Goal: Communication & Community: Ask a question

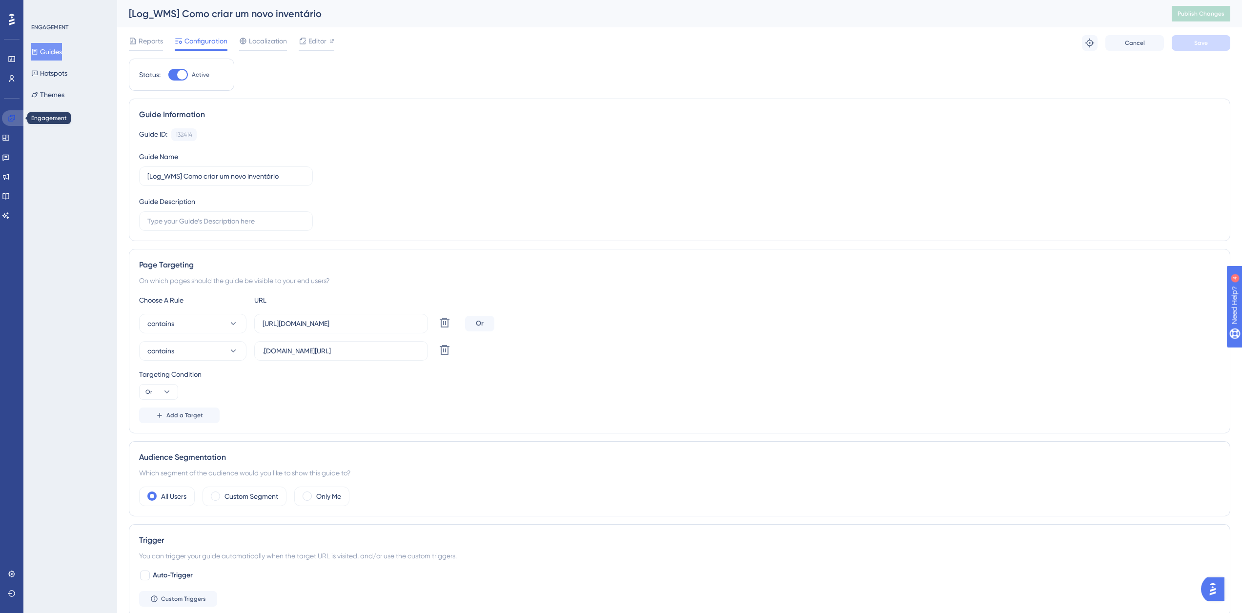
click at [2, 115] on link at bounding box center [13, 118] width 23 height 16
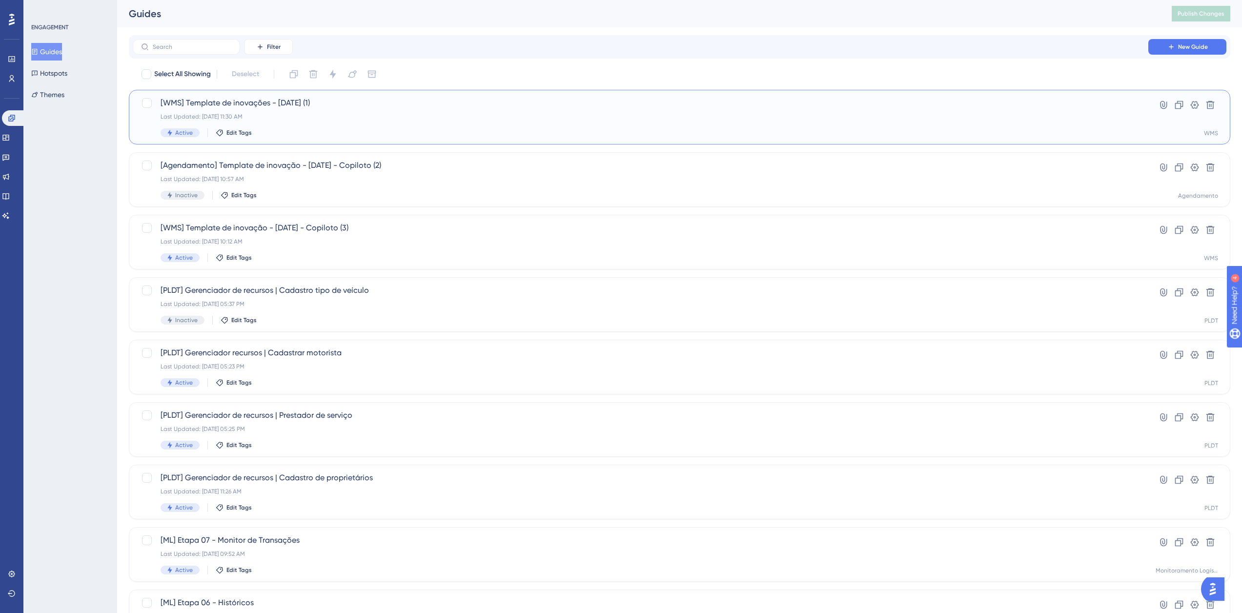
click at [271, 115] on div "Last Updated: [DATE] 11:30 AM" at bounding box center [641, 117] width 960 height 8
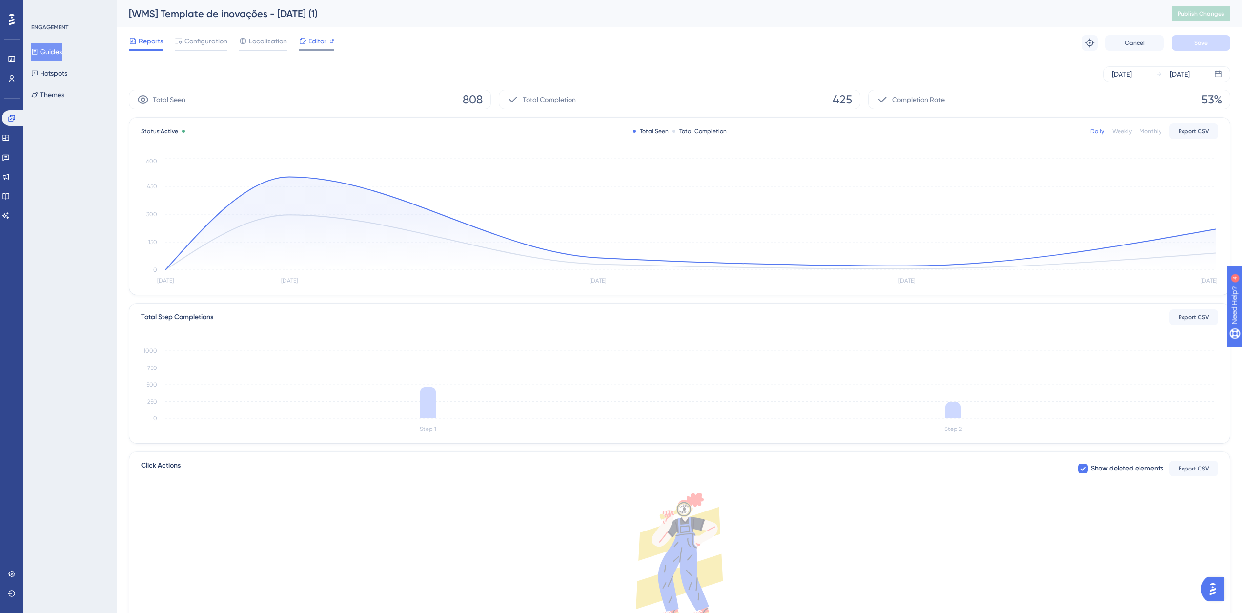
click at [305, 36] on div at bounding box center [303, 41] width 8 height 12
click at [210, 37] on span "Configuration" at bounding box center [206, 41] width 43 height 12
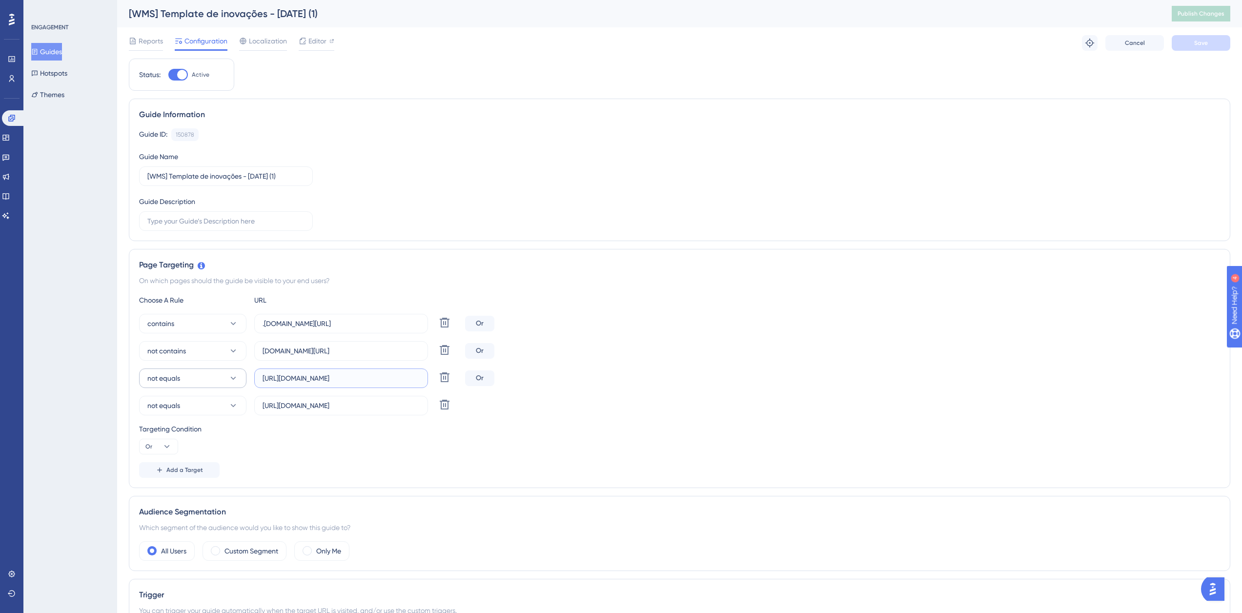
drag, startPoint x: 297, startPoint y: 380, endPoint x: 217, endPoint y: 379, distance: 80.1
click at [217, 379] on div "not equals [URL][DOMAIN_NAME] Delete" at bounding box center [300, 379] width 322 height 20
drag, startPoint x: 283, startPoint y: 357, endPoint x: 229, endPoint y: 356, distance: 54.2
click at [229, 356] on div "not contains [DOMAIN_NAME][URL] Delete" at bounding box center [300, 351] width 322 height 20
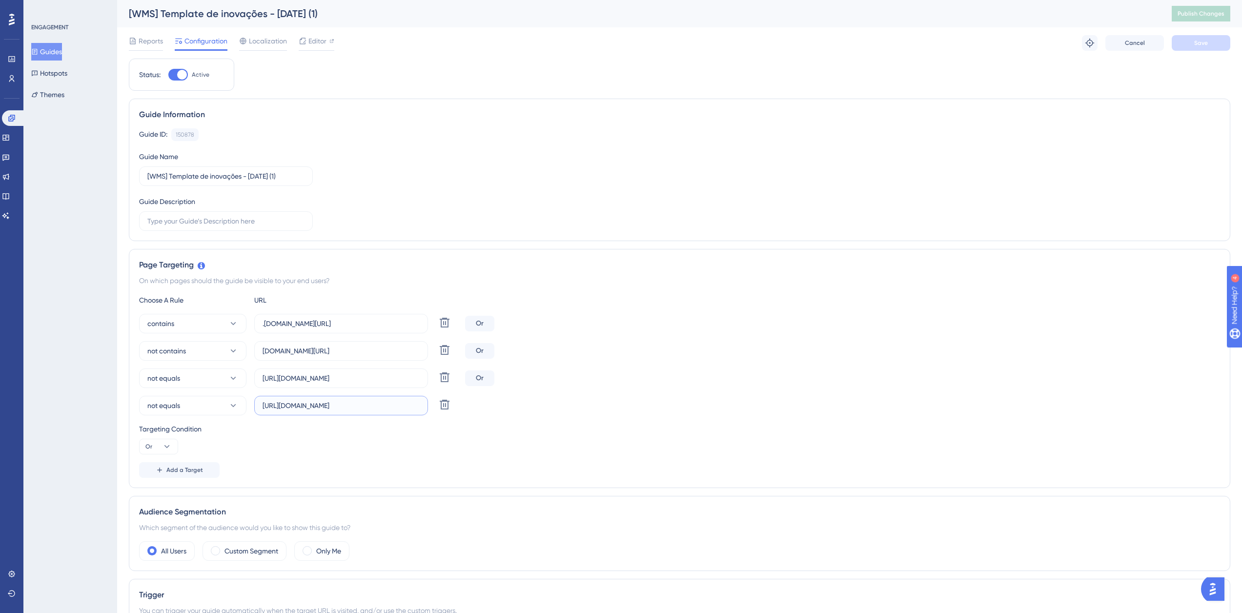
drag, startPoint x: 350, startPoint y: 411, endPoint x: 479, endPoint y: 417, distance: 129.6
click at [489, 427] on div "Choose A Rule URL contains .[DOMAIN_NAME][URL] Delete Or not contains [DOMAIN_N…" at bounding box center [679, 386] width 1081 height 184
drag, startPoint x: 400, startPoint y: 380, endPoint x: 459, endPoint y: 385, distance: 58.8
click at [459, 385] on div "not equals [URL][DOMAIN_NAME] Delete" at bounding box center [300, 379] width 322 height 20
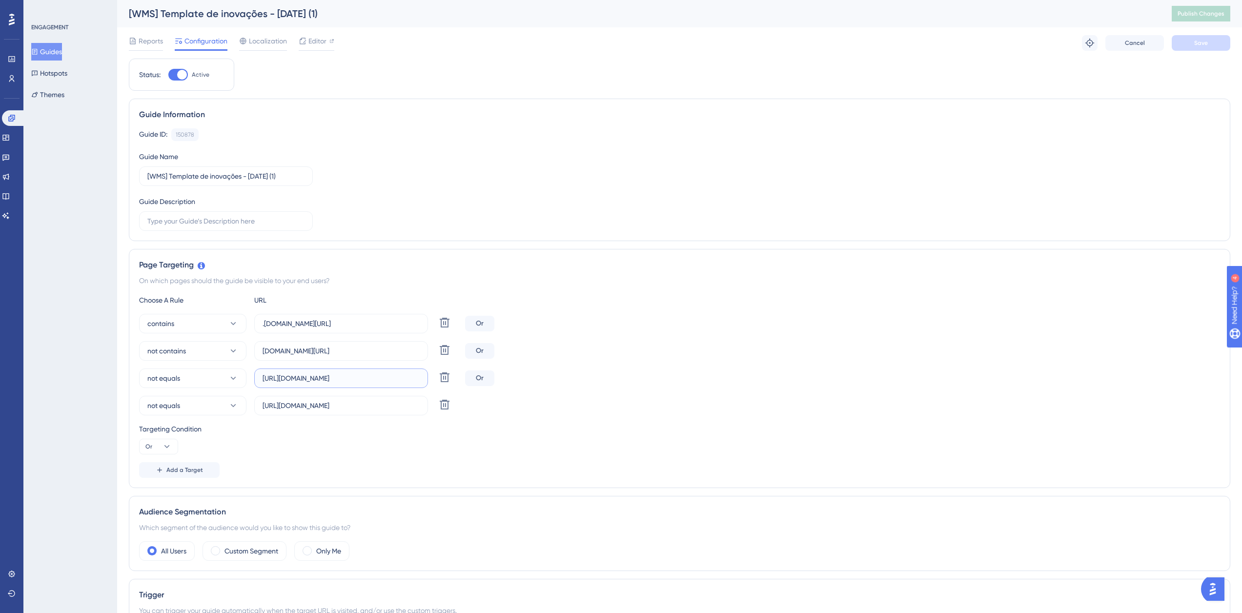
scroll to position [0, 0]
click at [174, 472] on span "Add a Target" at bounding box center [184, 470] width 37 height 8
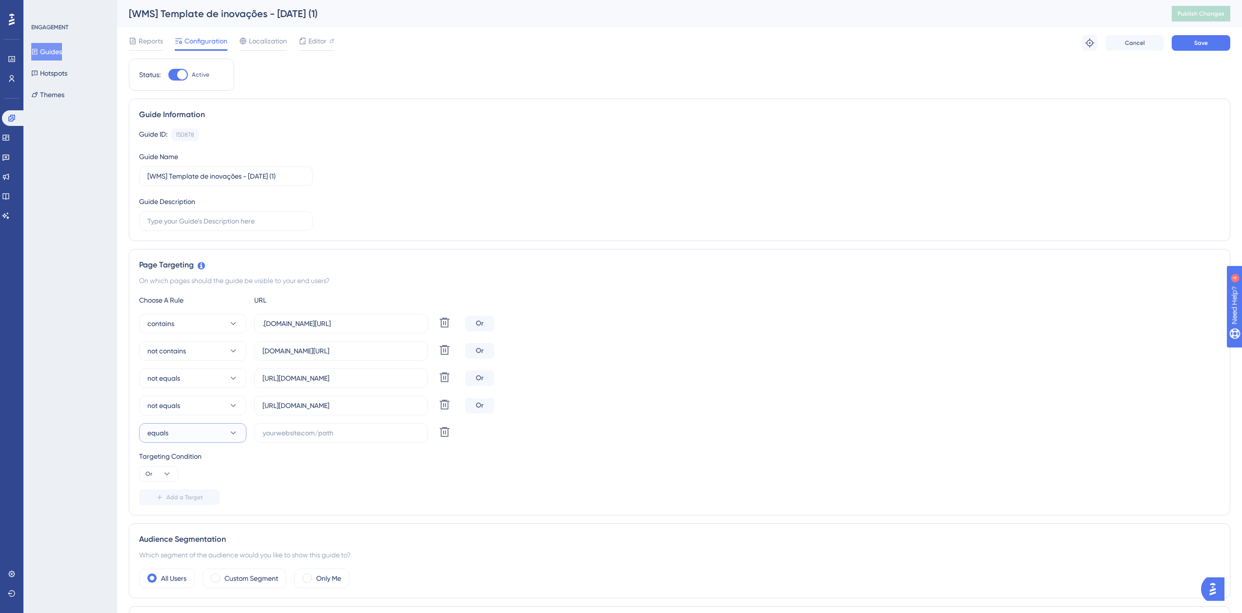
click at [224, 434] on button "equals" at bounding box center [192, 433] width 107 height 20
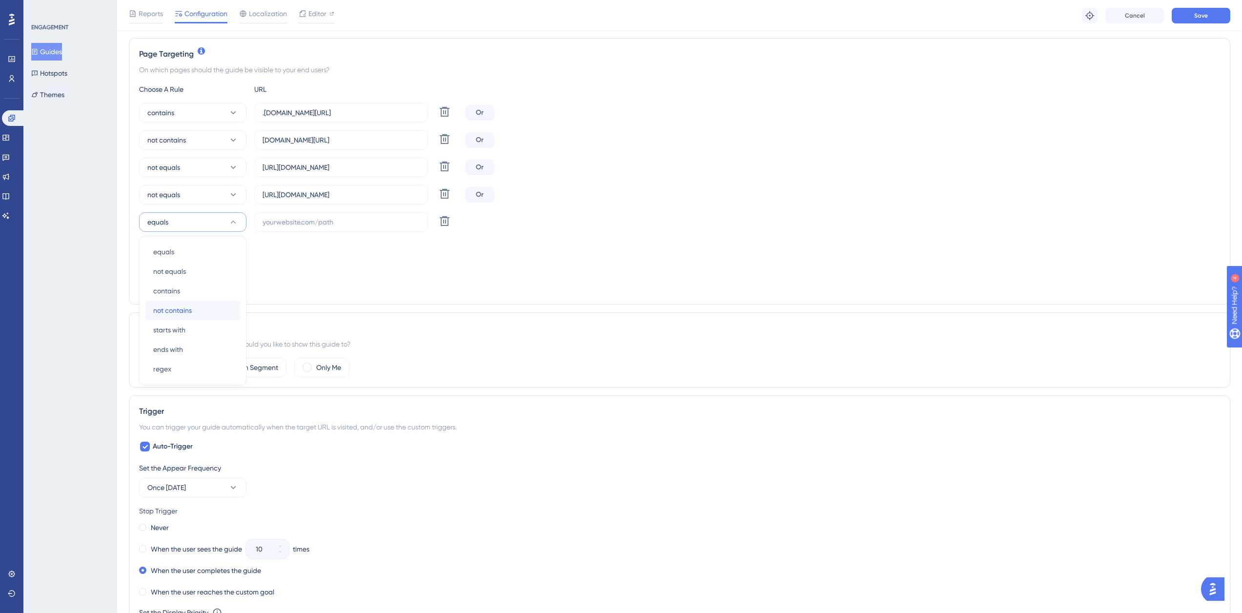
click at [216, 314] on div "not contains not contains" at bounding box center [192, 311] width 79 height 20
click at [307, 225] on input "text" at bounding box center [341, 222] width 157 height 11
paste input "[URL][DOMAIN_NAME]"
type input "[URL][DOMAIN_NAME]"
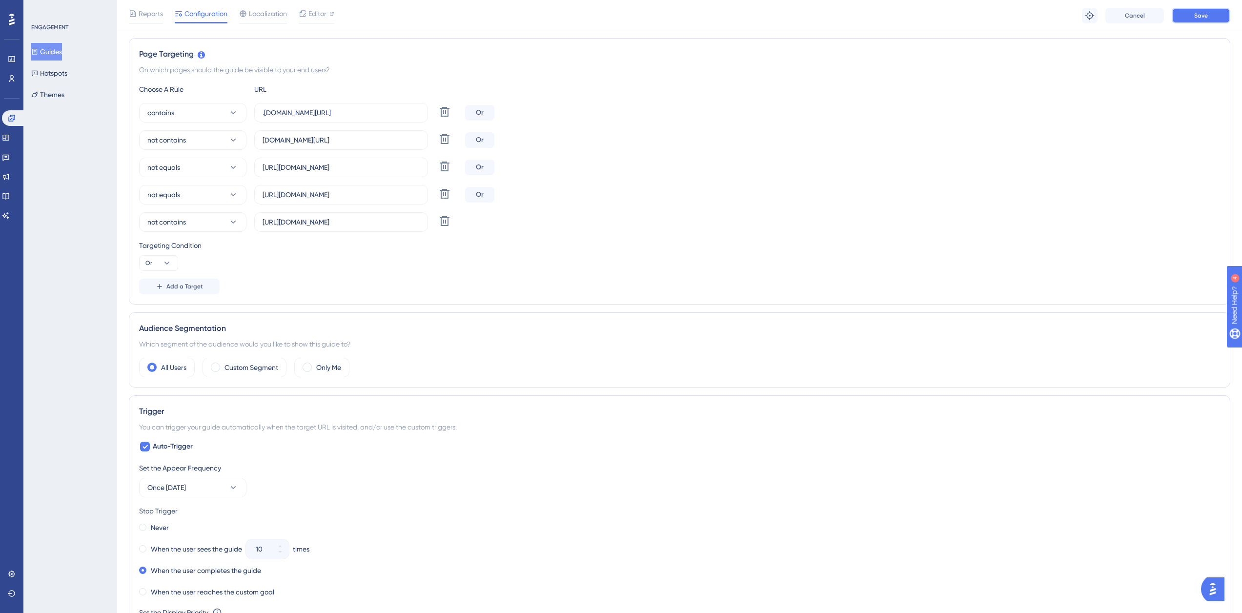
click at [1195, 22] on button "Save" at bounding box center [1201, 16] width 59 height 16
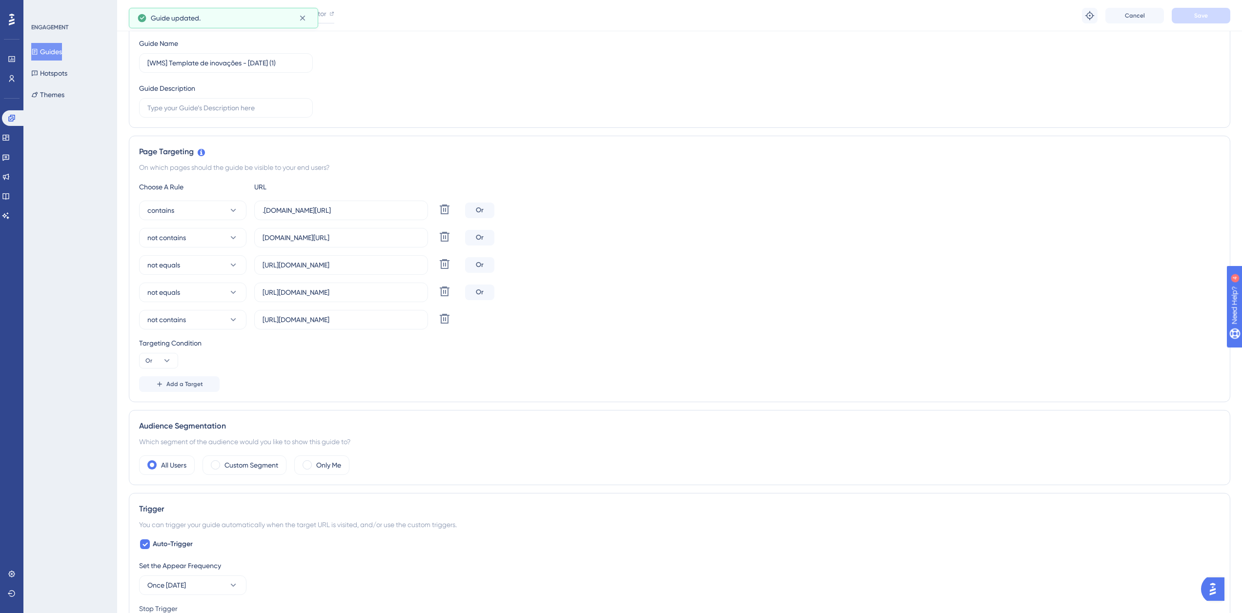
scroll to position [0, 0]
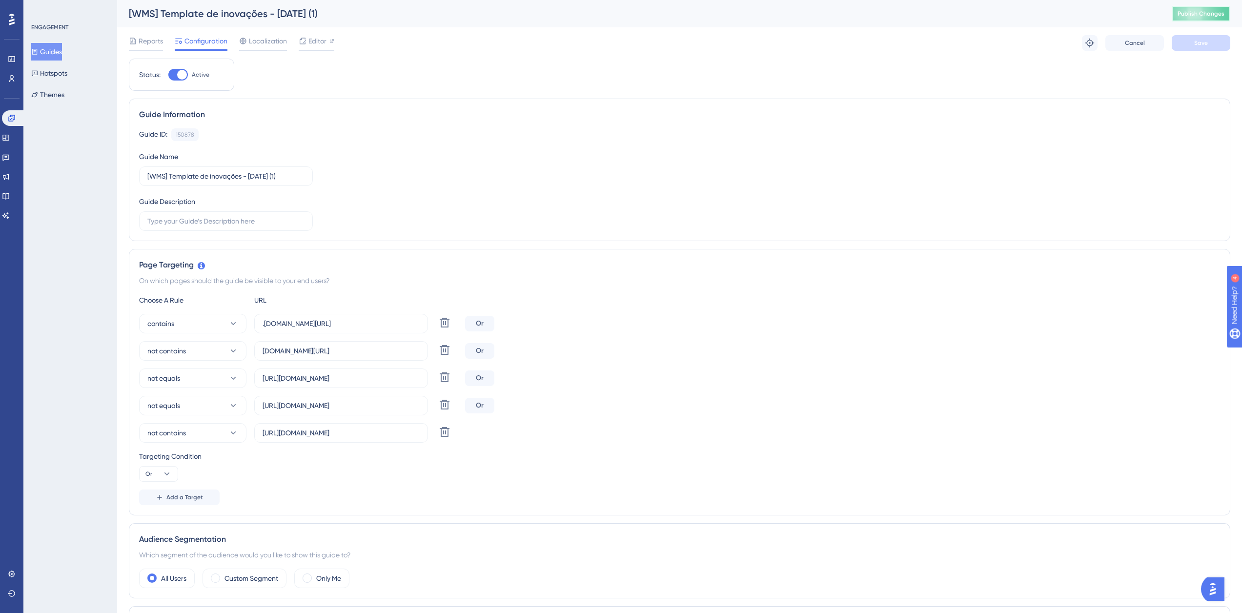
click at [1211, 13] on span "Publish Changes" at bounding box center [1201, 14] width 47 height 8
click at [1219, 592] on img "Open AI Assistant Launcher" at bounding box center [1213, 589] width 18 height 18
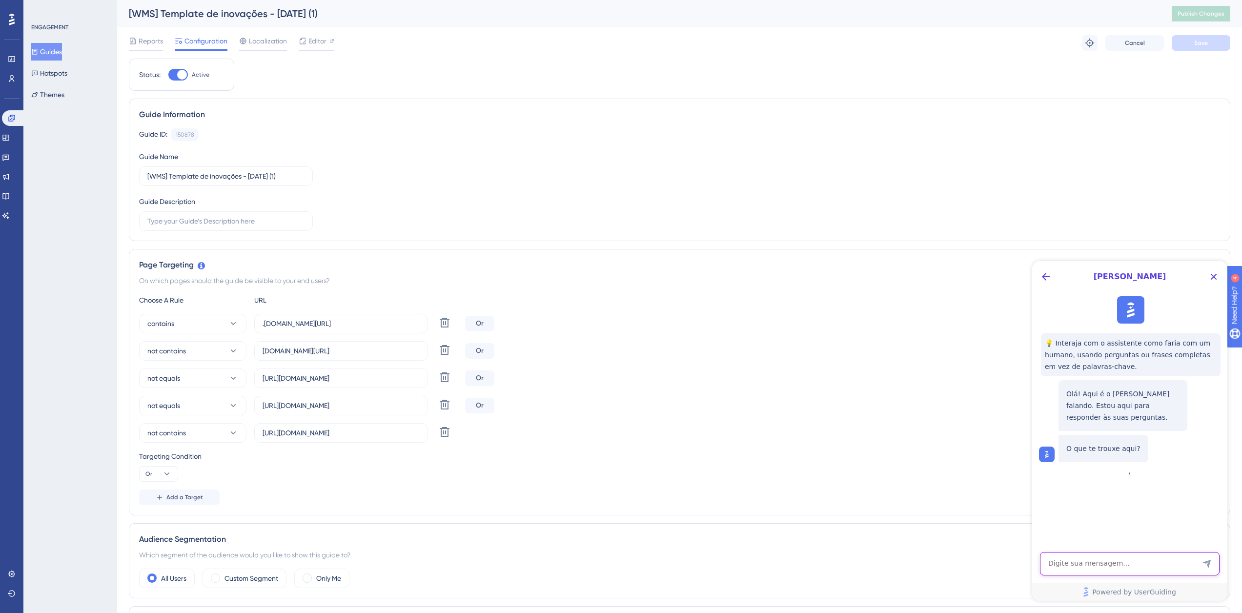
click at [1127, 559] on textarea "AI Assistant Text Input" at bounding box center [1130, 563] width 180 height 23
type textarea "Quero falar com o suporte"
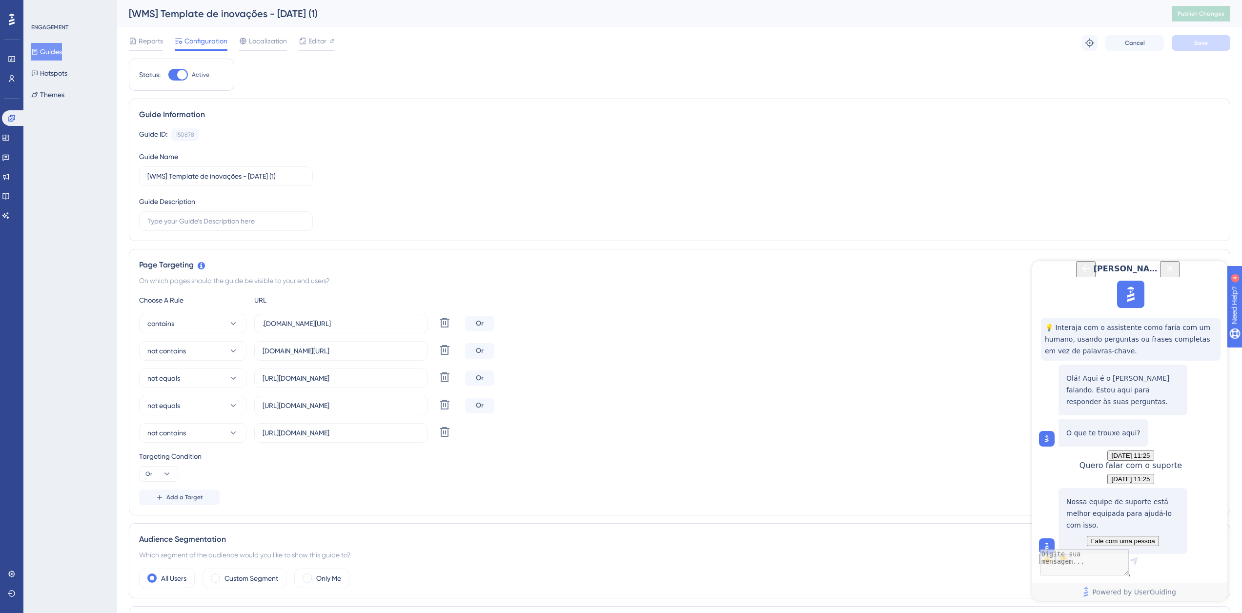
scroll to position [87, 0]
click at [1143, 537] on span "Fale com uma pessoa" at bounding box center [1123, 540] width 64 height 7
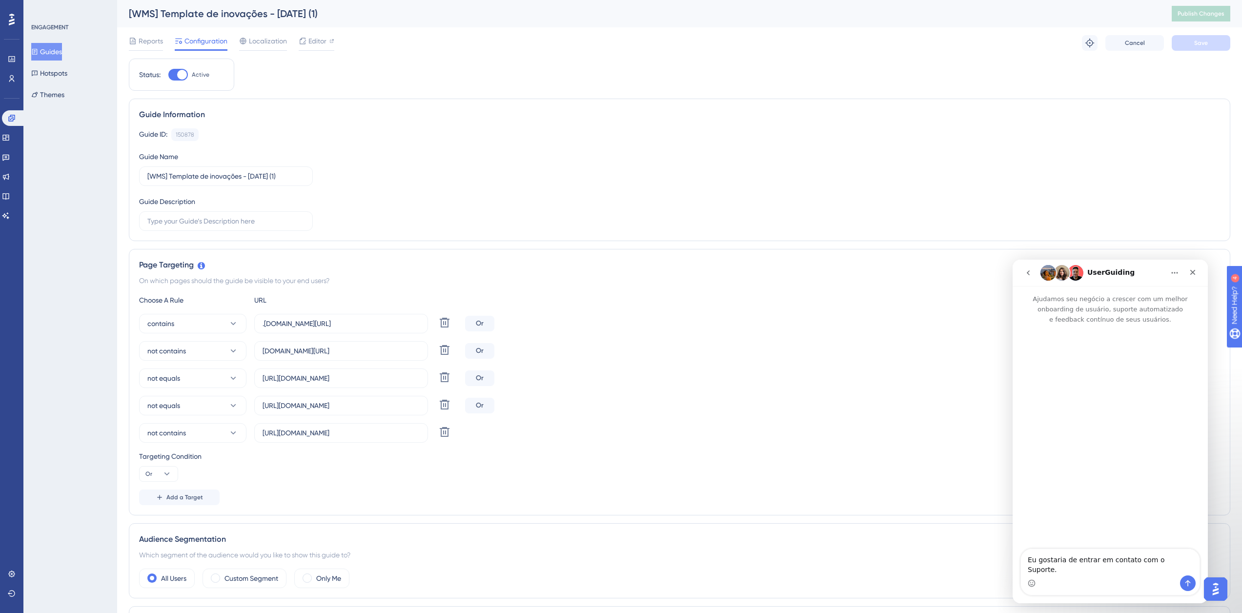
scroll to position [0, 0]
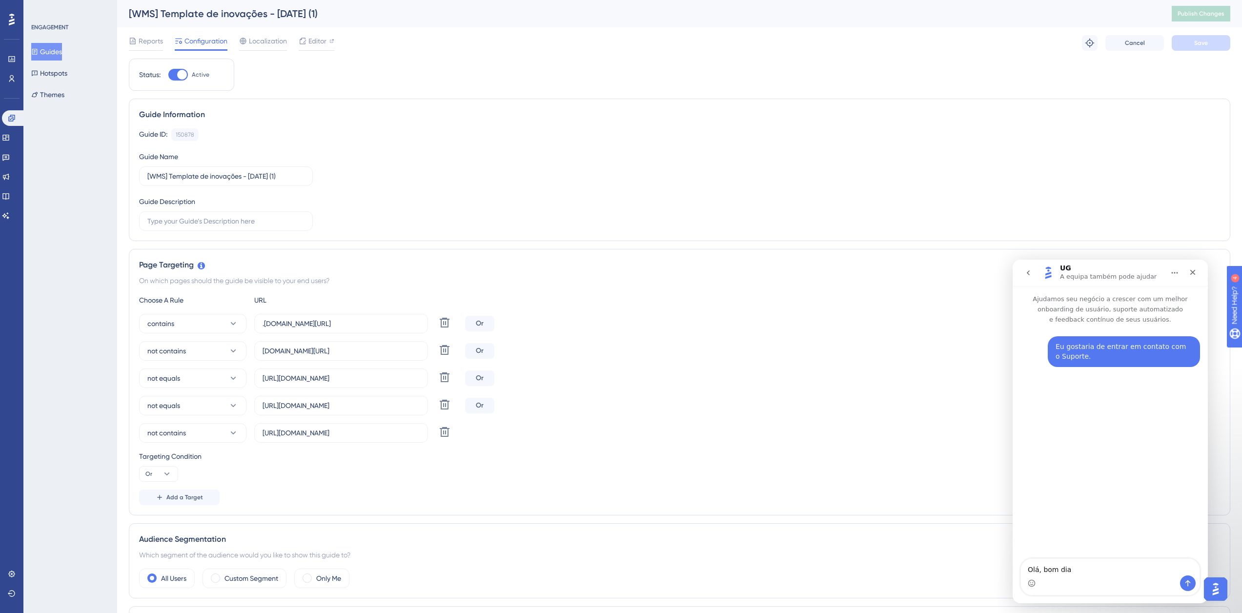
type textarea "Olá, bom dia!"
type textarea "P"
type textarea "As regras de visibilidade não estão funcionando"
click at [1191, 583] on icon "Enviar mensagem…" at bounding box center [1188, 583] width 5 height 6
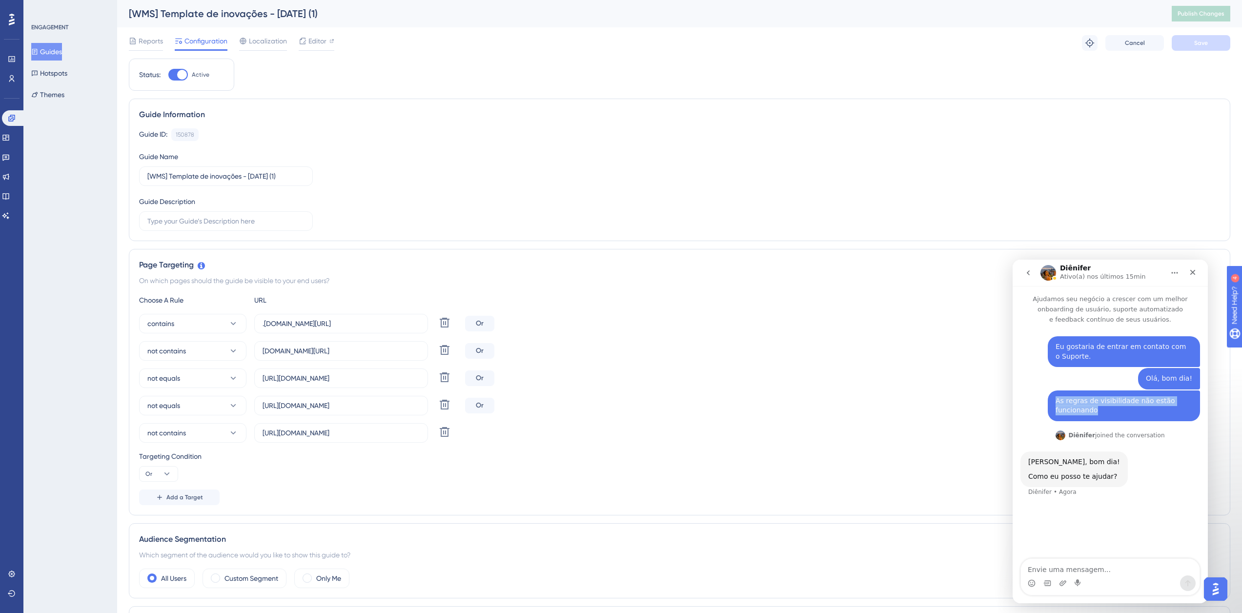
drag, startPoint x: 1070, startPoint y: 412, endPoint x: 1042, endPoint y: 399, distance: 29.9
click at [1042, 399] on div "As regras de visibilidade não estão funcionando [PERSON_NAME] • Agora" at bounding box center [1111, 410] width 180 height 39
copy div "As regras de visibilidade não estão funcionando"
click at [1075, 573] on textarea "Envie uma mensagem..." at bounding box center [1110, 567] width 179 height 17
type textarea "Olá, bom dia!"
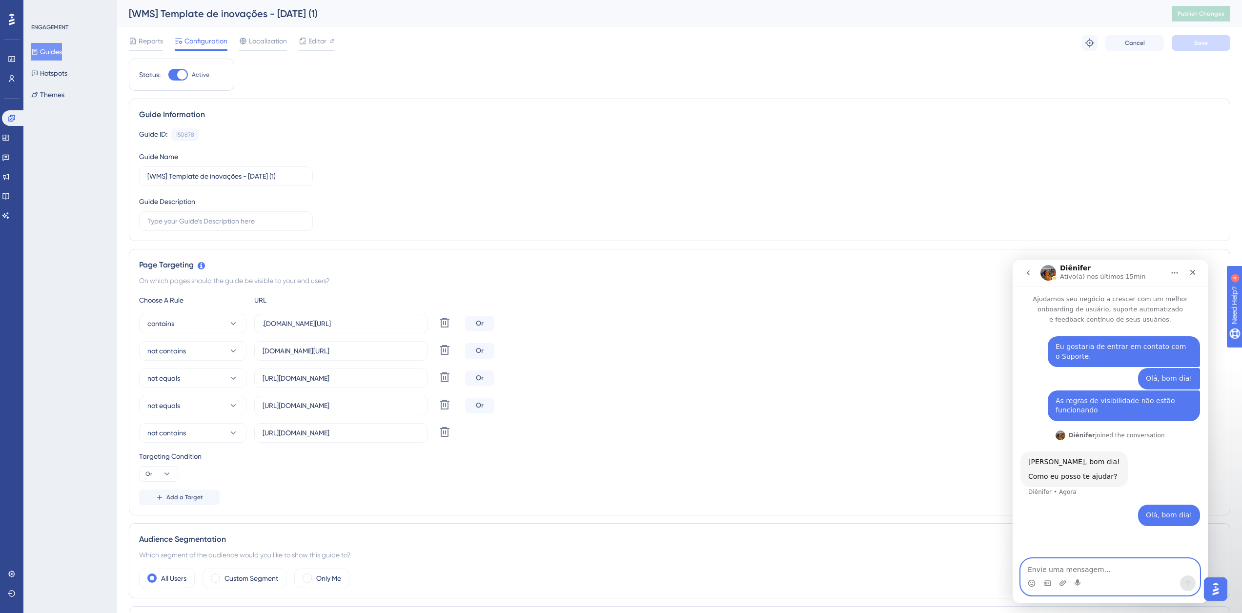
paste textarea "As regras de visibilidade não estão funcionando"
type textarea "As regras de visibilidade não estão funcionando"
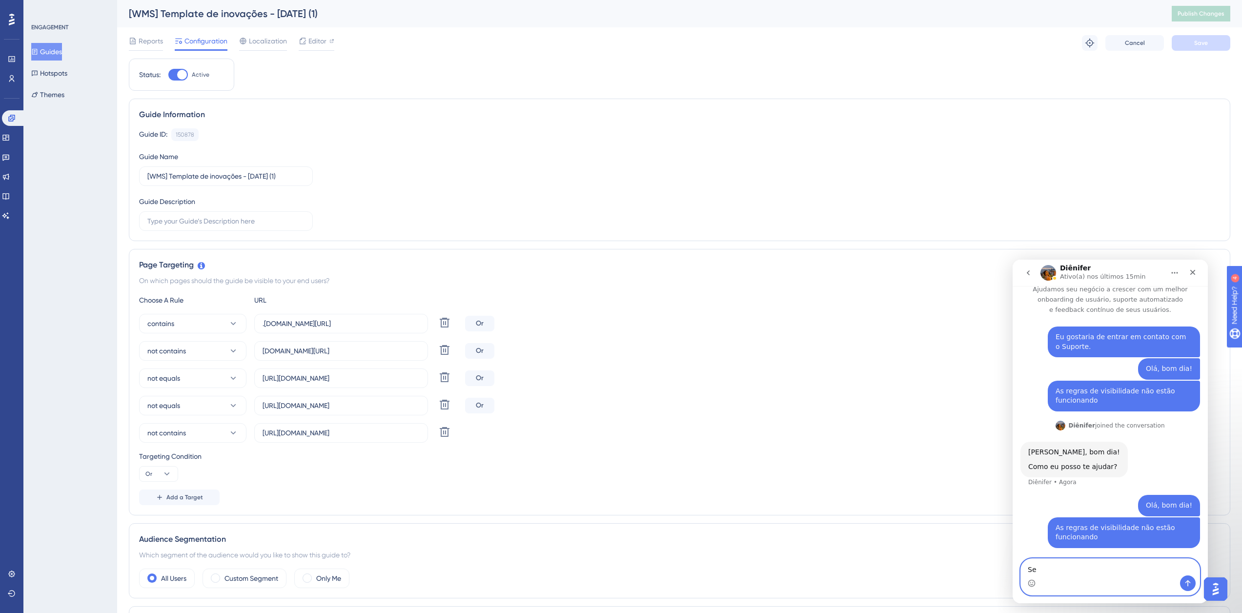
type textarea "S"
type textarea "tenho"
drag, startPoint x: 1033, startPoint y: 584, endPoint x: 1169, endPoint y: 280, distance: 332.9
click at [1033, 584] on icon "Seletor de emoji" at bounding box center [1032, 583] width 8 height 8
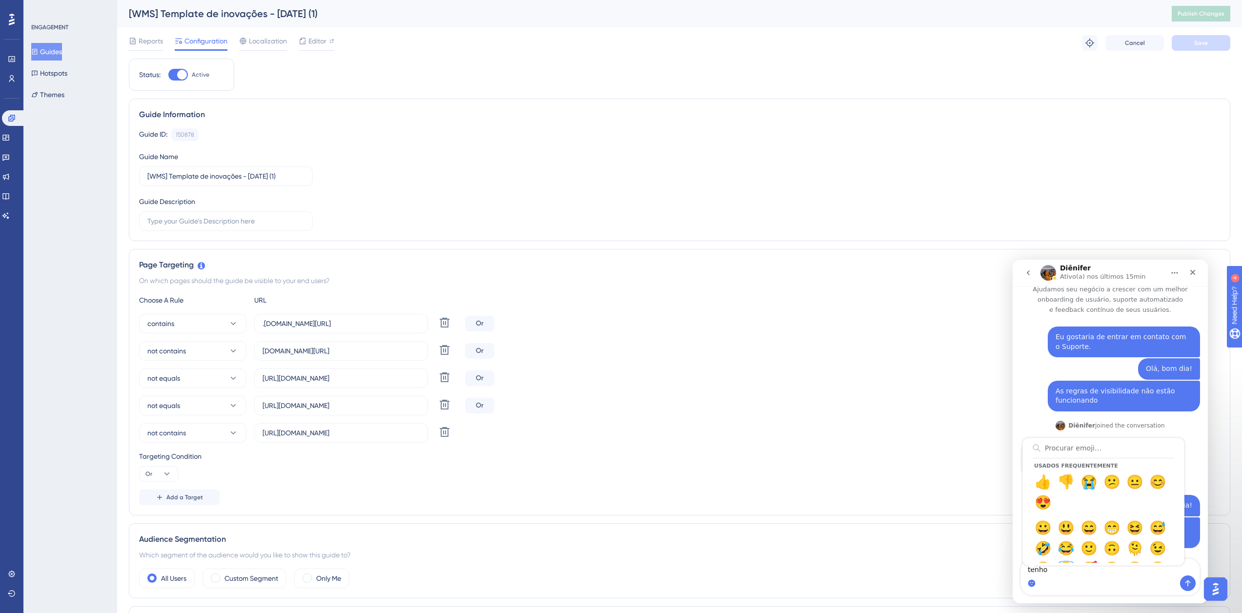
click at [1171, 278] on button "Início" at bounding box center [1175, 273] width 19 height 19
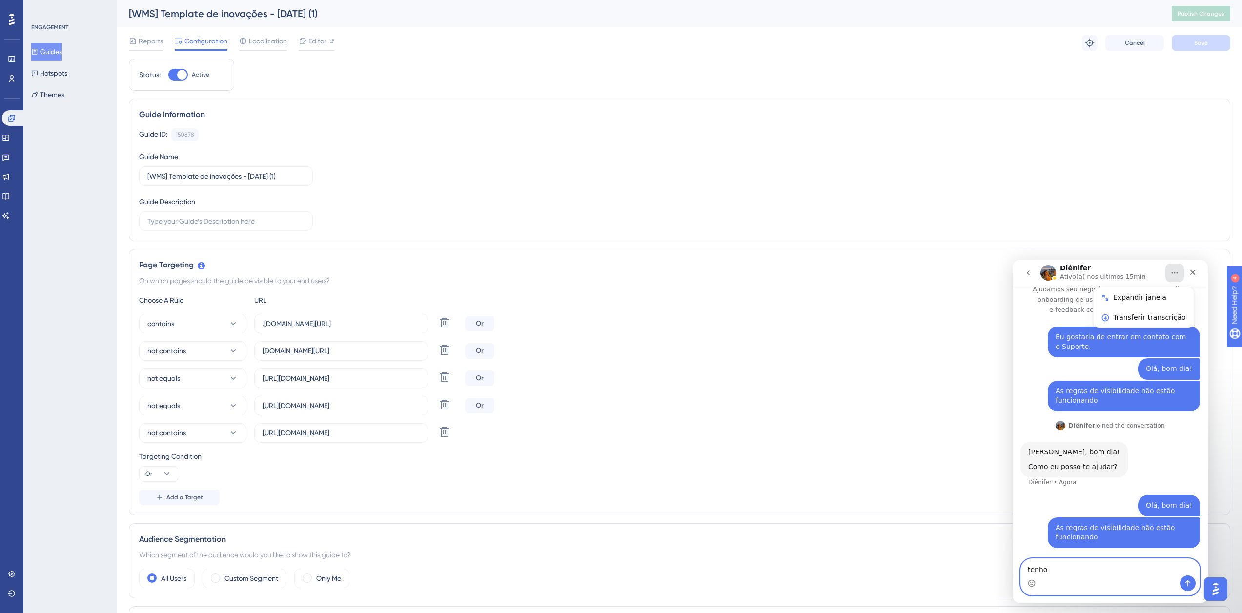
drag, startPoint x: 1069, startPoint y: 566, endPoint x: 2002, endPoint y: 831, distance: 969.7
click html "Diênifer Ativo(a) nos últimos 15min Expandir janela Transferir transcrição Ajud…"
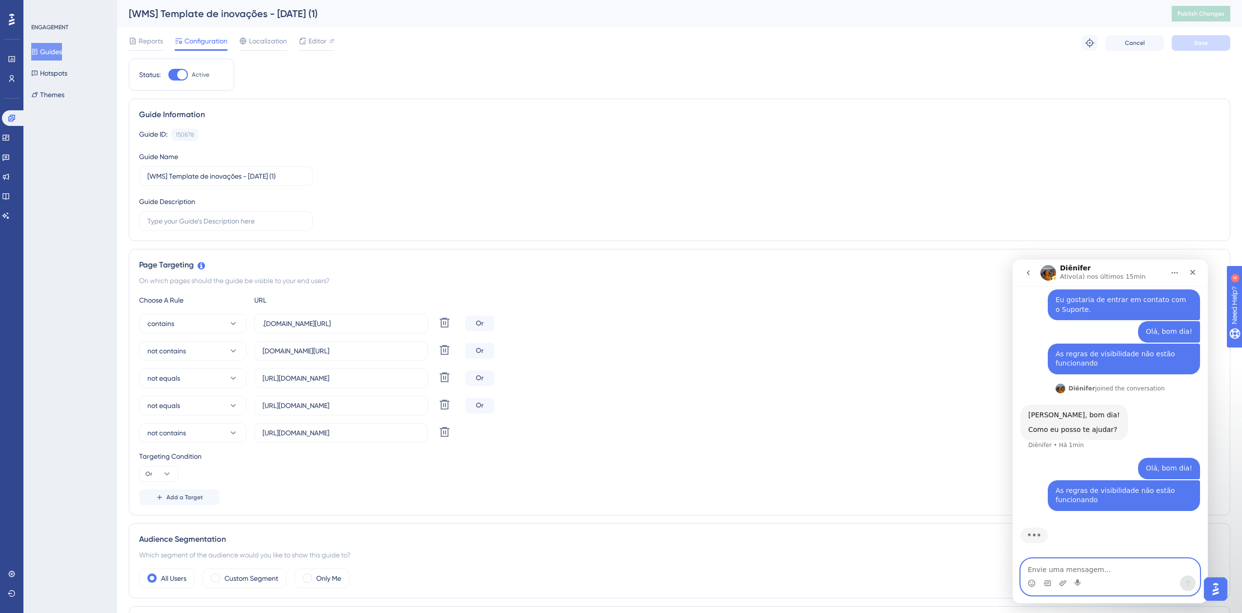
scroll to position [47, 0]
click at [1066, 584] on icon "Carregar anexo" at bounding box center [1063, 583] width 8 height 8
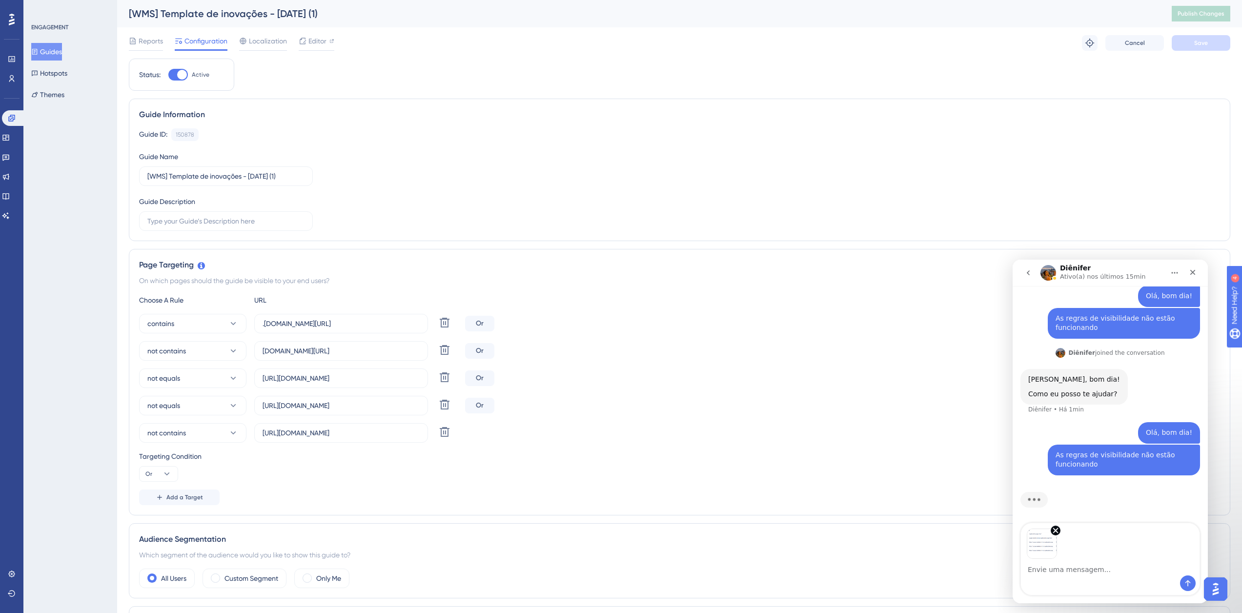
scroll to position [83, 0]
click at [1179, 580] on div "Messenger da Intercom" at bounding box center [1110, 584] width 179 height 16
click at [1188, 583] on icon "Enviar mensagem…" at bounding box center [1188, 583] width 8 height 8
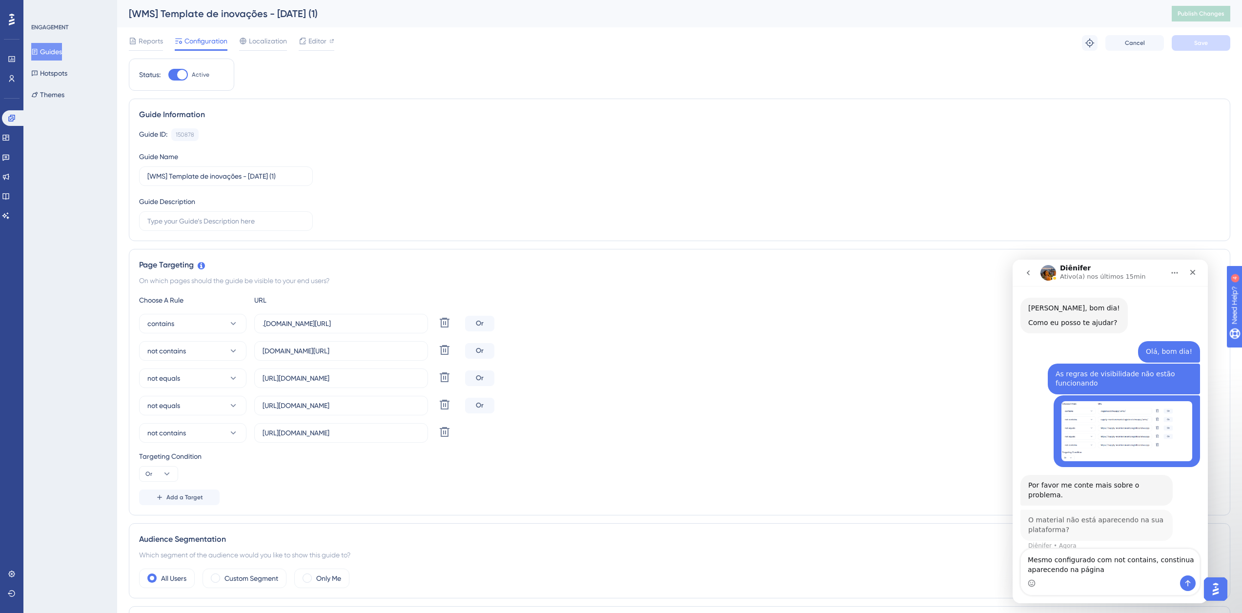
scroll to position [153, 0]
type textarea "Mesmo configurado com not contains, continua aparecendo na página"
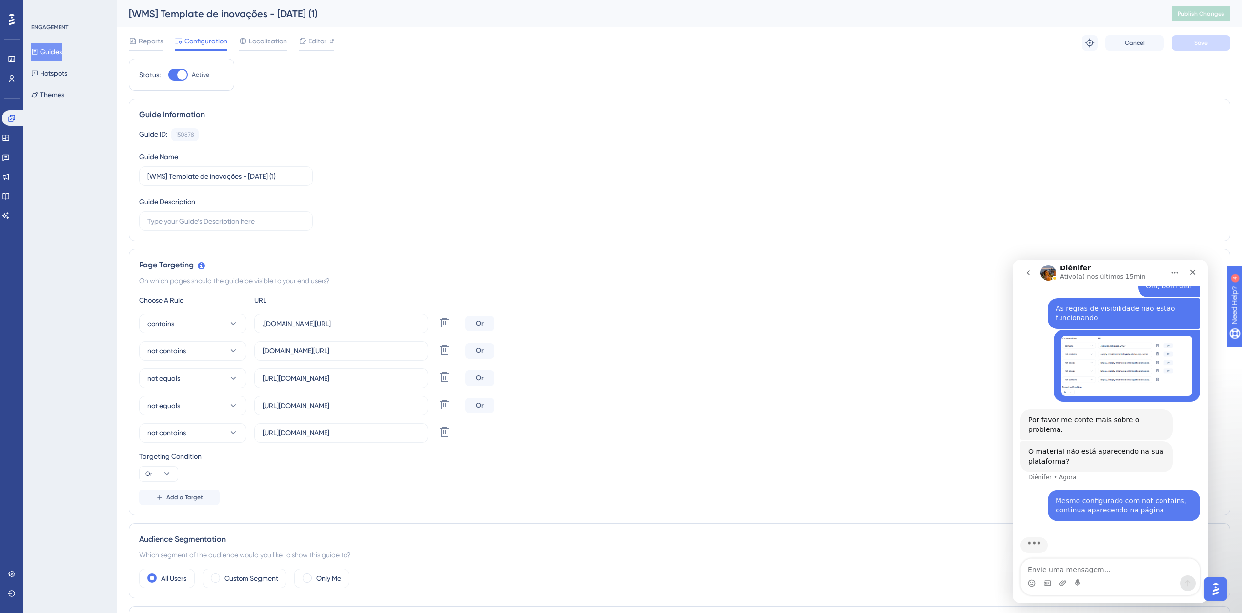
scroll to position [220, 0]
type textarea "Isso"
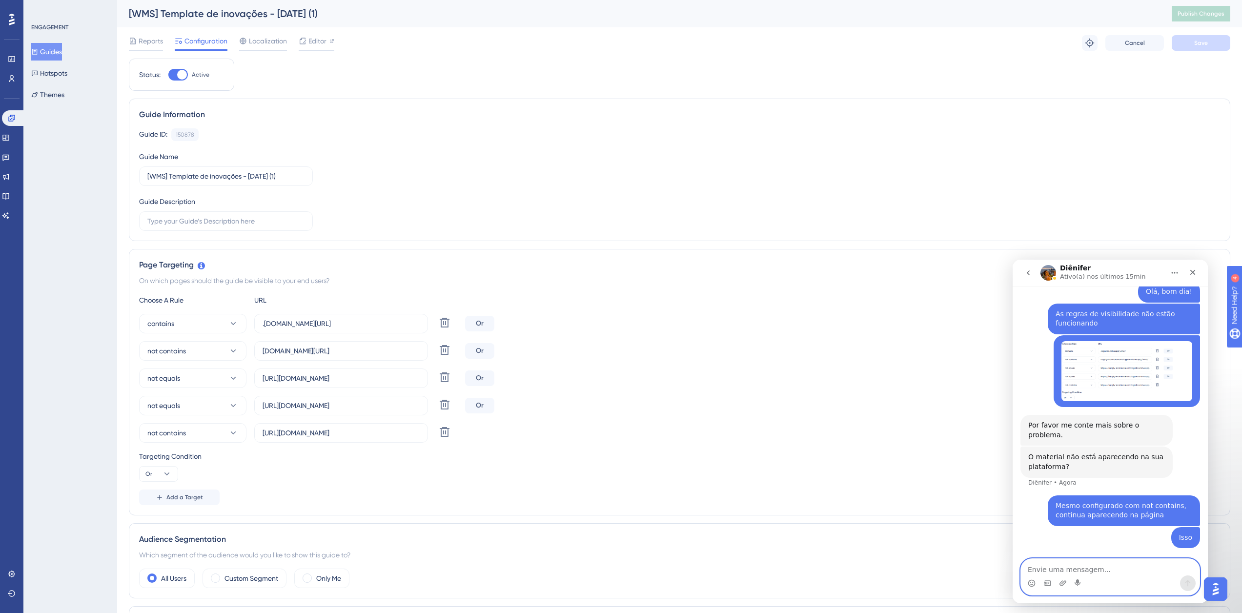
scroll to position [205, 0]
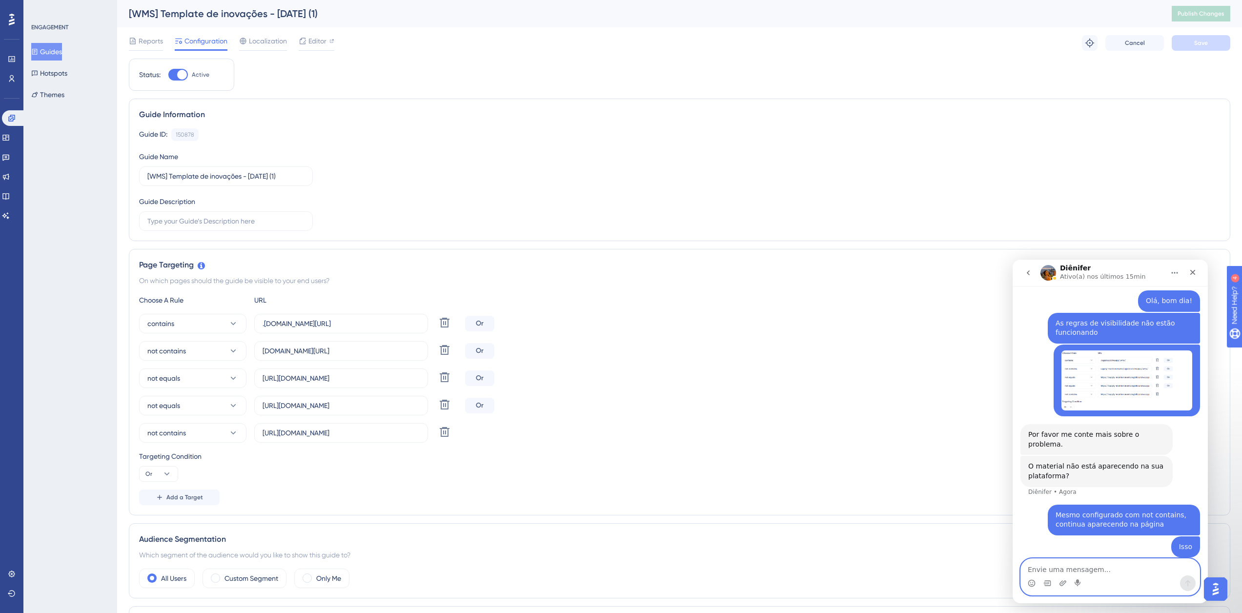
click at [1078, 572] on textarea "Envie uma mensagem..." at bounding box center [1110, 567] width 179 height 17
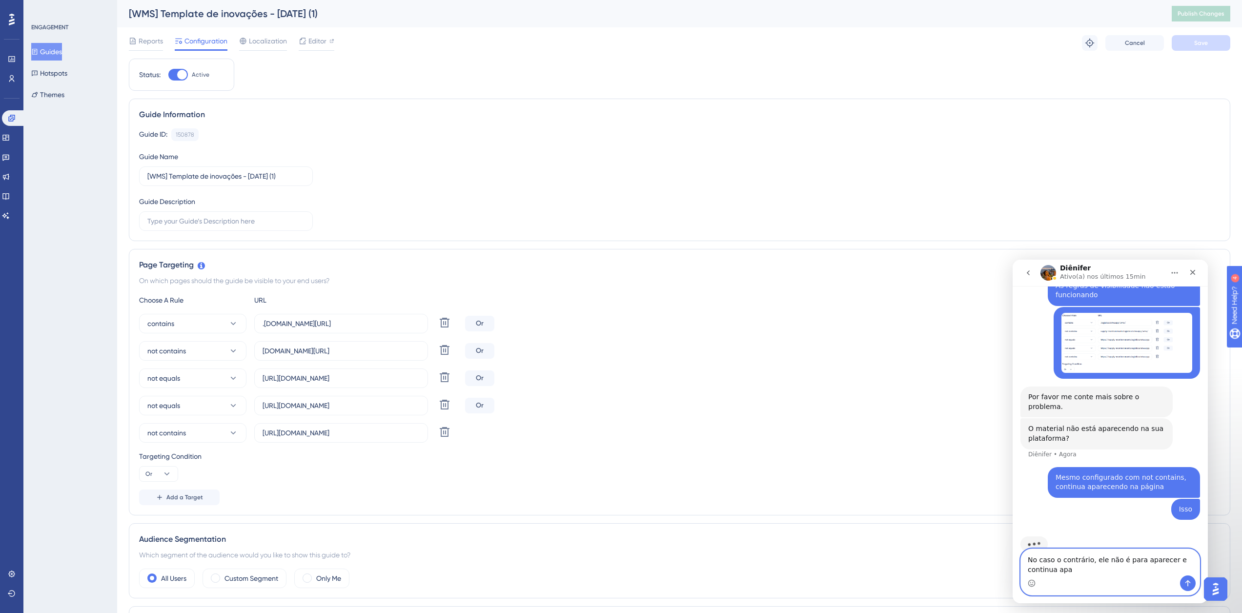
scroll to position [252, 0]
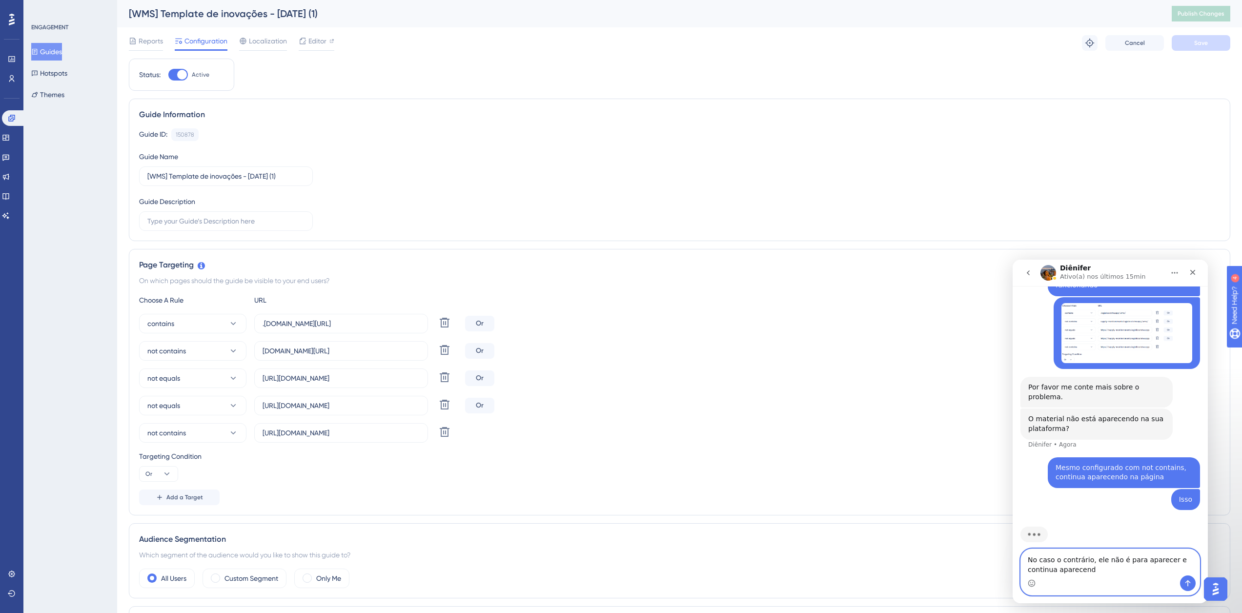
type textarea "No caso o contrário, ele não é para aparecer e continua aparecendo"
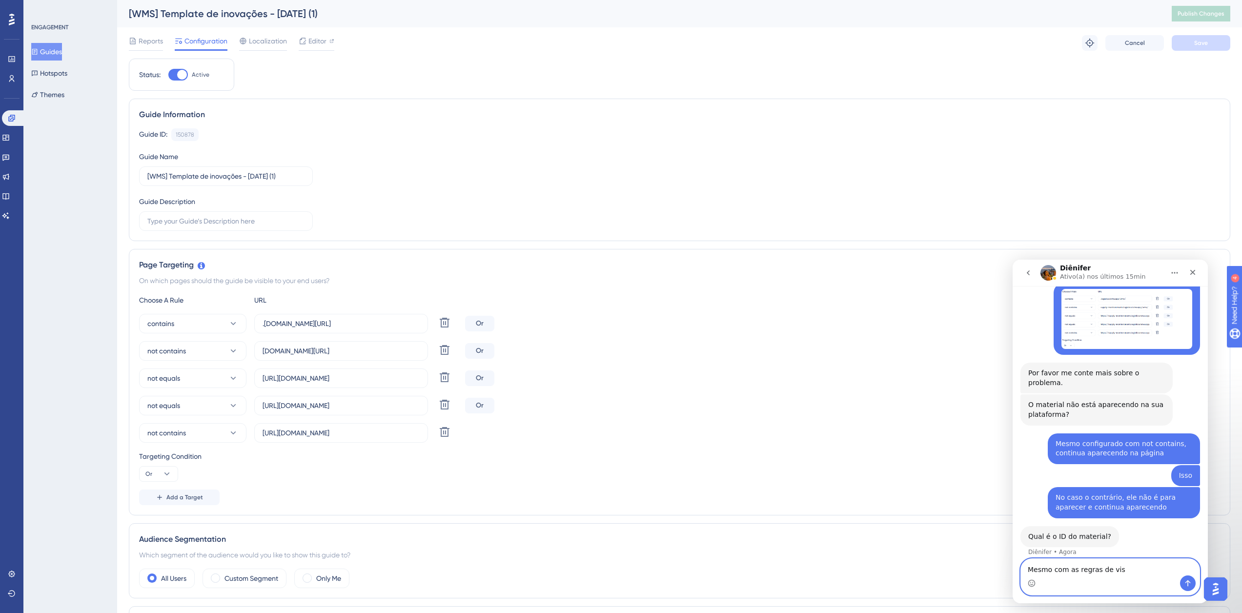
scroll to position [266, 0]
type textarea "M"
click at [13, 117] on icon at bounding box center [11, 118] width 6 height 6
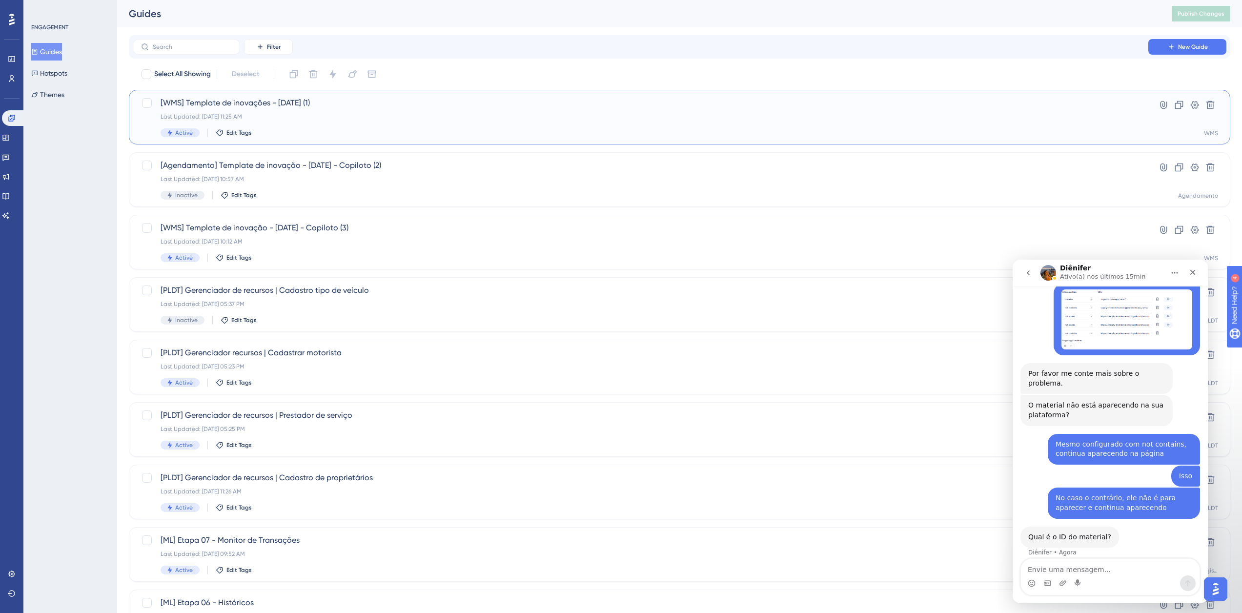
click at [261, 97] on div "[WMS] Template de inovações - [DATE] (1) Last Updated: [DATE] 11:25 AM Active E…" at bounding box center [680, 117] width 1102 height 55
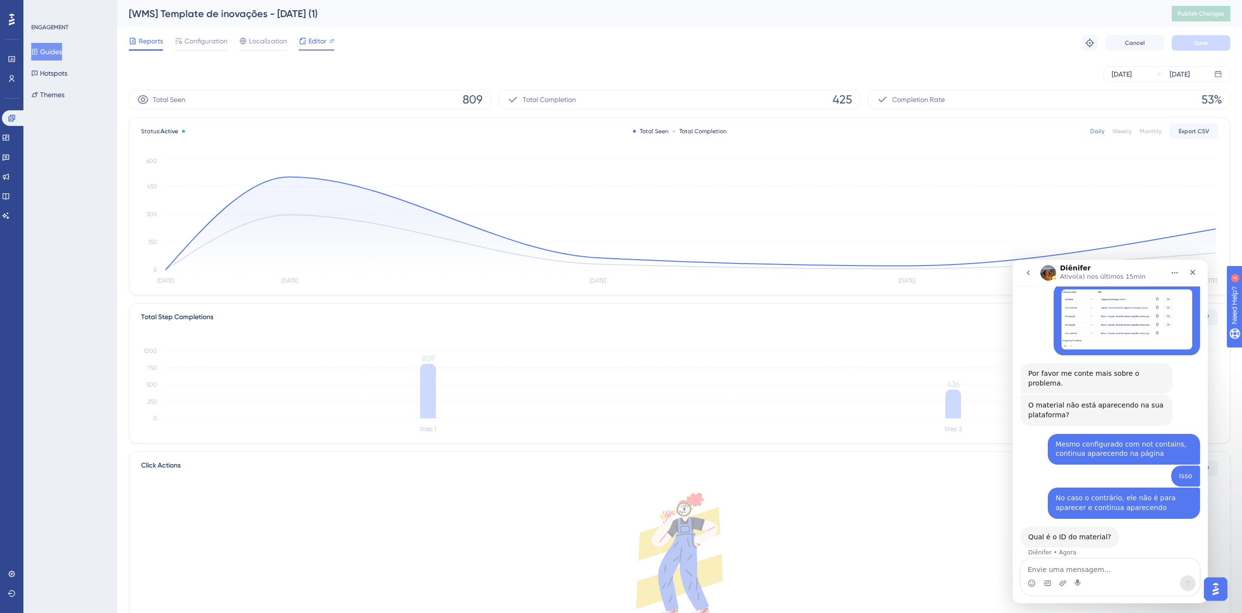
click at [307, 45] on div "Editor" at bounding box center [317, 41] width 36 height 12
click at [267, 43] on span "Localization" at bounding box center [268, 41] width 38 height 12
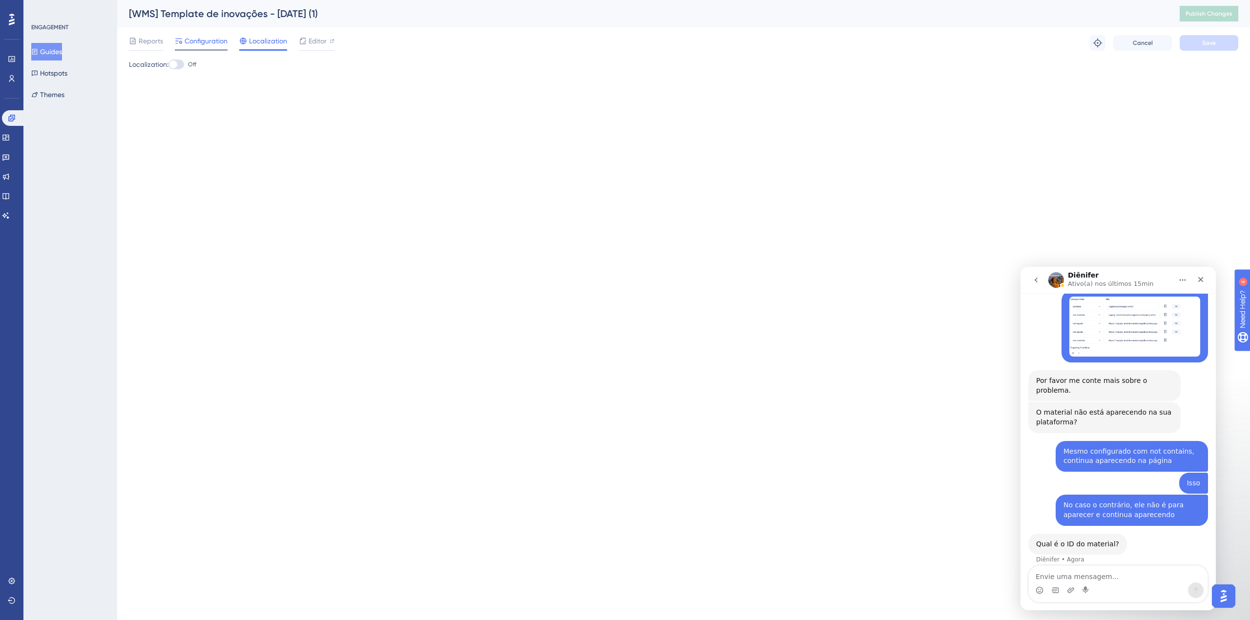
click at [211, 42] on span "Configuration" at bounding box center [206, 41] width 43 height 12
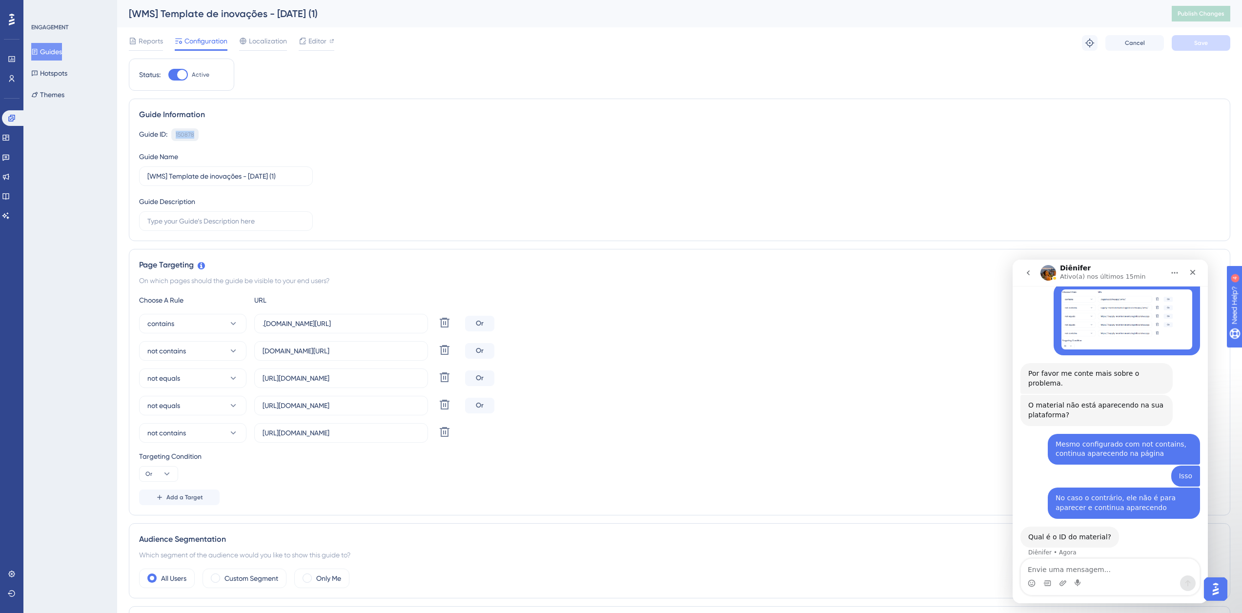
drag, startPoint x: 206, startPoint y: 136, endPoint x: 175, endPoint y: 140, distance: 31.1
click at [175, 140] on div "Guide ID: 150878 Copy" at bounding box center [679, 134] width 1081 height 13
copy div "150878"
click at [1101, 570] on textarea "Envie uma mensagem..." at bounding box center [1110, 567] width 179 height 17
paste textarea "150878"
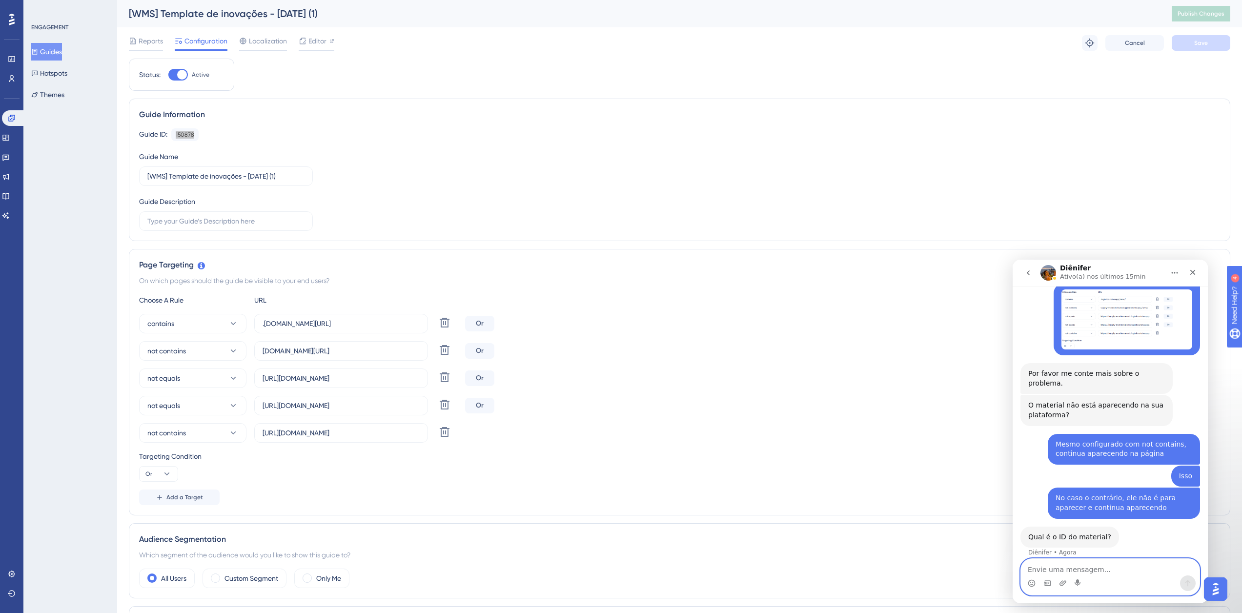
type textarea "150878"
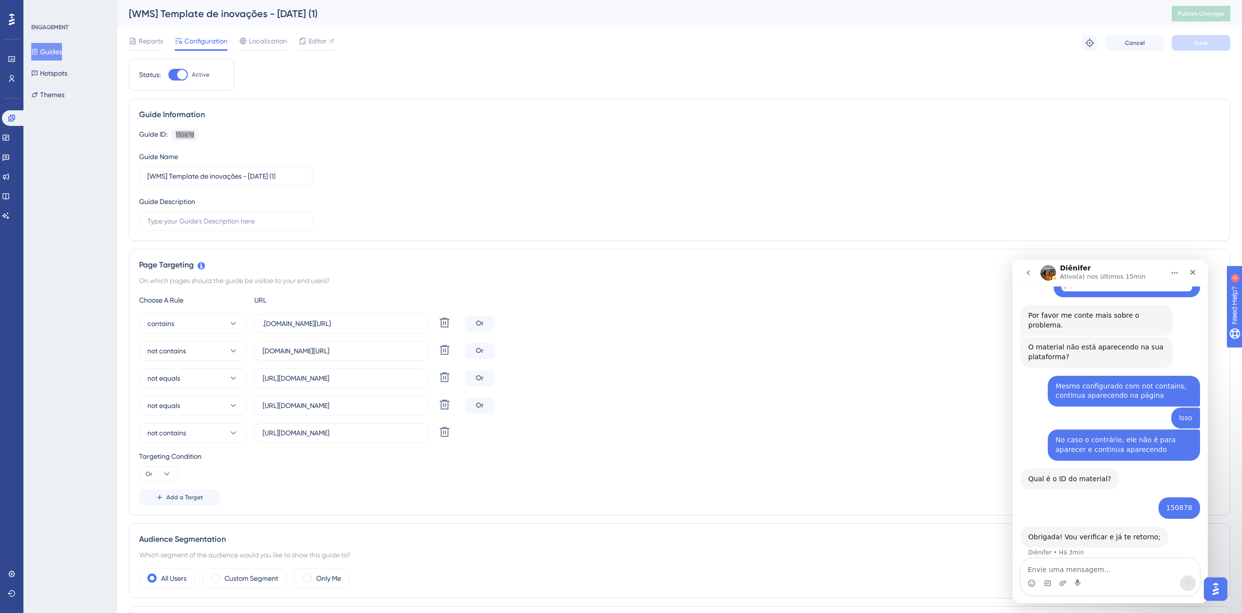
click at [1125, 527] on div "Obrigada! Vou verificar e já te retorno; Diênifer • Há 3min" at bounding box center [1095, 537] width 148 height 21
